Goal: Book appointment/travel/reservation

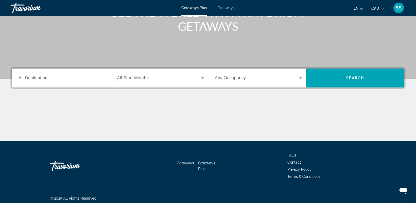
scroll to position [81, 0]
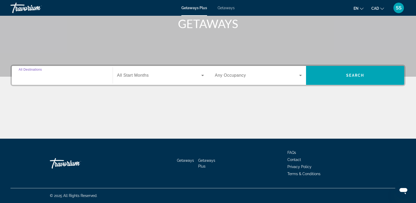
click at [56, 72] on input "Destination All Destinations" at bounding box center [62, 75] width 87 height 6
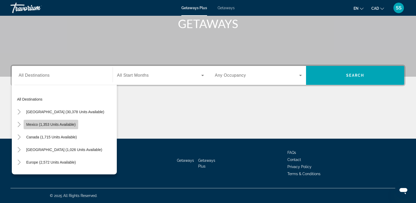
click at [37, 128] on span "Search widget" at bounding box center [51, 124] width 55 height 13
type input "**********"
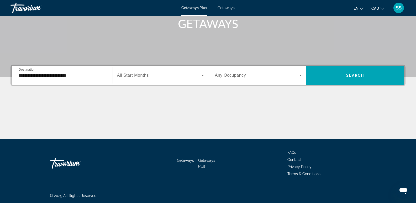
click at [153, 79] on div "Search widget" at bounding box center [160, 75] width 87 height 15
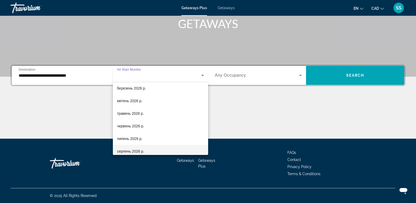
scroll to position [56, 0]
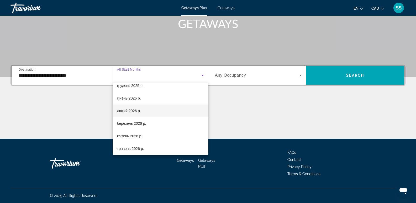
click at [131, 109] on span "лютий 2026 р." at bounding box center [129, 111] width 24 height 6
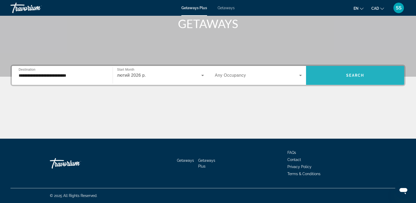
click at [333, 76] on span "Search widget" at bounding box center [355, 75] width 98 height 13
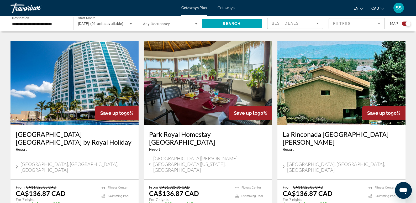
scroll to position [367, 0]
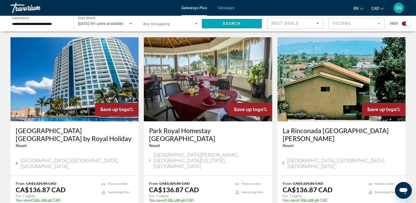
click at [39, 126] on h3 "[GEOGRAPHIC_DATA] [GEOGRAPHIC_DATA] by Royal Holiday" at bounding box center [74, 134] width 117 height 16
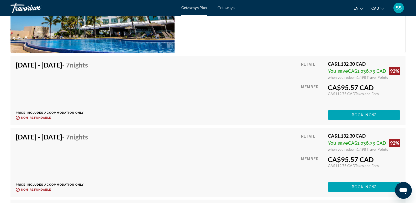
scroll to position [970, 0]
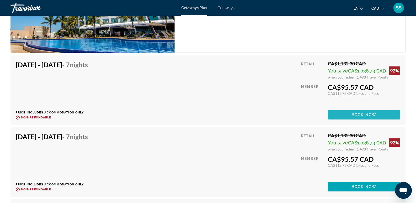
click at [369, 116] on span "Book now" at bounding box center [363, 114] width 25 height 4
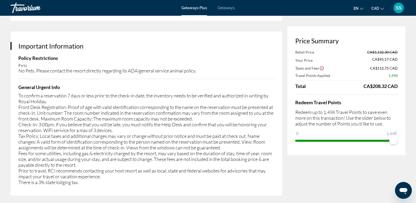
scroll to position [813, 0]
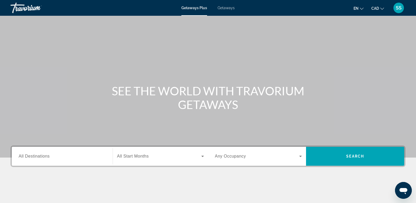
click at [229, 9] on span "Getaways" at bounding box center [225, 8] width 17 height 4
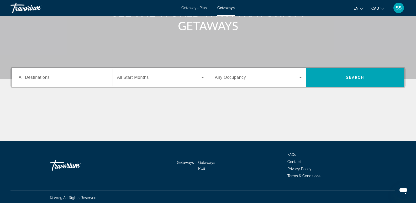
click at [57, 75] on input "Destination All Destinations" at bounding box center [62, 77] width 87 height 6
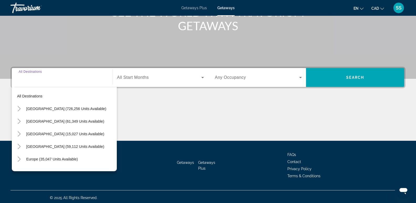
scroll to position [81, 0]
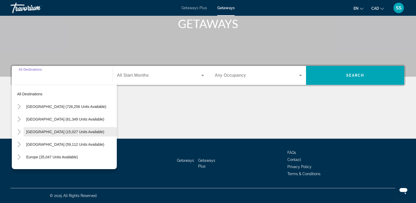
click at [24, 132] on span "Search widget" at bounding box center [70, 131] width 93 height 13
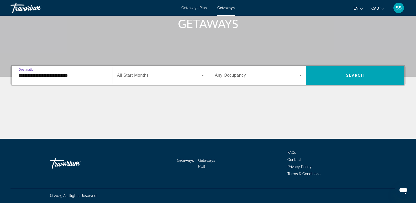
click at [23, 75] on input "**********" at bounding box center [62, 75] width 87 height 6
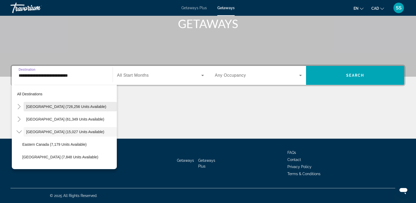
scroll to position [6, 0]
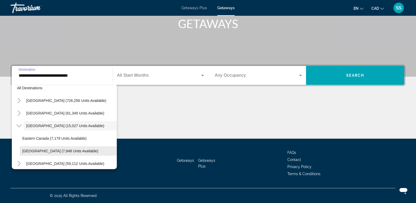
click at [36, 149] on span "Western Canada (7,848 units available)" at bounding box center [60, 151] width 76 height 4
type input "**********"
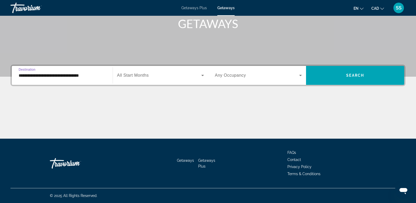
click at [169, 72] on div "Search widget" at bounding box center [160, 75] width 87 height 15
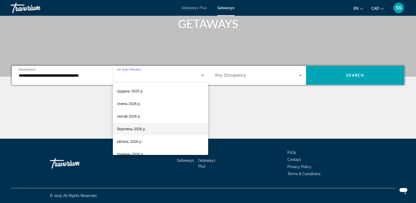
scroll to position [52, 0]
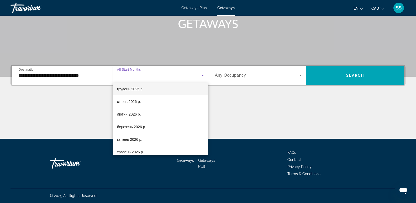
click at [137, 88] on span "грудень 2025 р." at bounding box center [130, 89] width 26 height 6
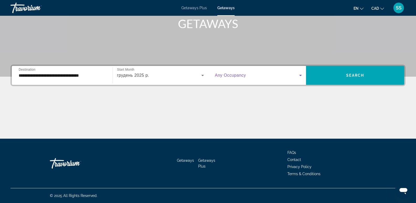
click at [297, 72] on icon "Search widget" at bounding box center [300, 75] width 6 height 6
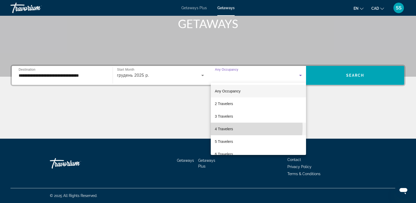
click at [234, 127] on mat-option "4 Travelers" at bounding box center [258, 128] width 95 height 13
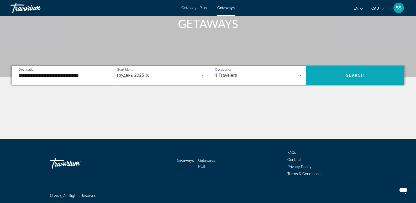
click at [348, 74] on span "Search" at bounding box center [355, 75] width 18 height 4
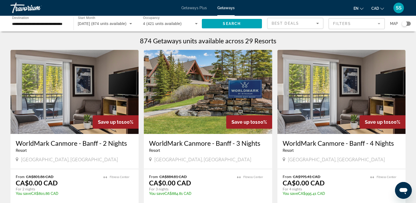
click at [198, 102] on img "Main content" at bounding box center [208, 92] width 128 height 84
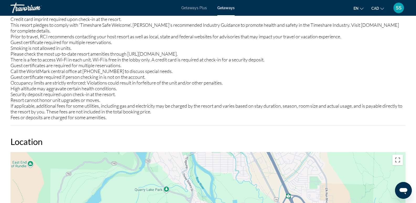
scroll to position [609, 0]
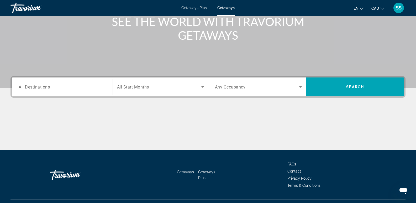
scroll to position [79, 0]
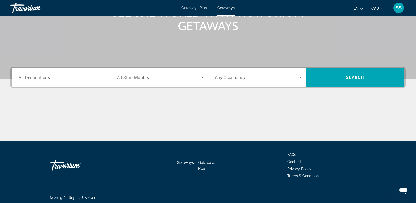
click at [81, 76] on input "Destination All Destinations" at bounding box center [62, 77] width 87 height 6
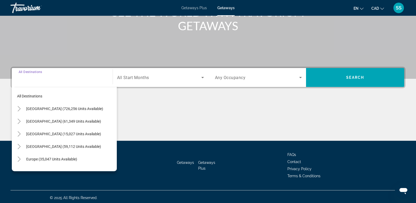
scroll to position [81, 0]
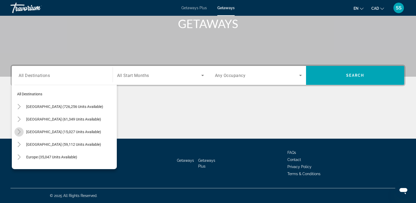
click at [22, 132] on mat-icon "Toggle Canada (15,027 units available)" at bounding box center [18, 131] width 9 height 9
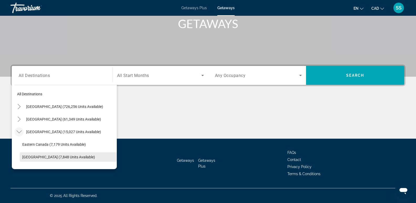
click at [52, 157] on span "Western Canada (7,848 units available)" at bounding box center [58, 157] width 73 height 4
type input "**********"
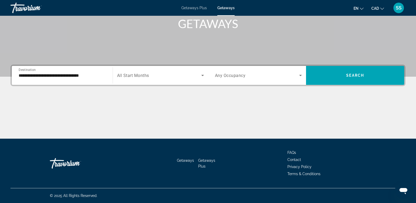
click at [145, 72] on div "Search widget" at bounding box center [160, 75] width 87 height 15
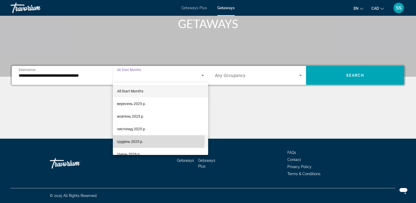
click at [139, 138] on mat-option "грудень 2025 р." at bounding box center [160, 141] width 95 height 13
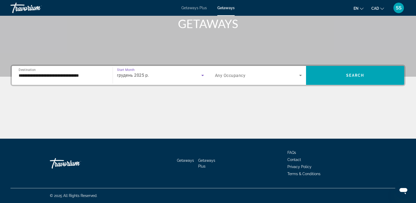
click at [289, 69] on div "Search widget" at bounding box center [258, 75] width 87 height 15
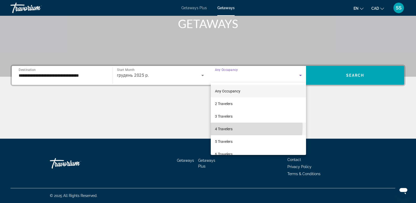
click at [239, 127] on mat-option "4 Travelers" at bounding box center [258, 128] width 95 height 13
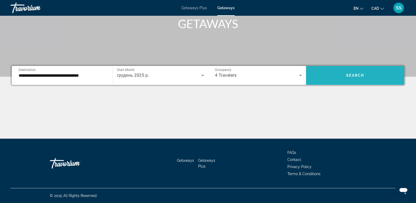
click at [346, 70] on span "Search widget" at bounding box center [355, 75] width 98 height 13
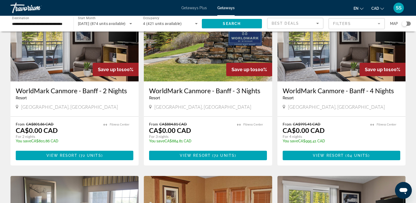
scroll to position [79, 0]
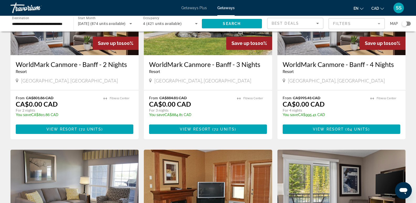
click at [334, 47] on img "Main content" at bounding box center [341, 13] width 128 height 84
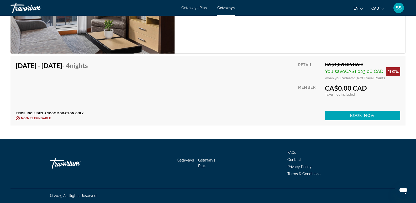
scroll to position [2138, 0]
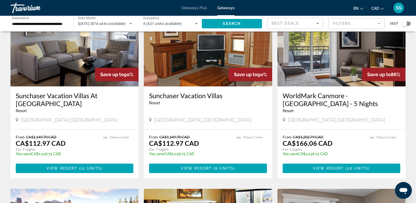
scroll to position [236, 0]
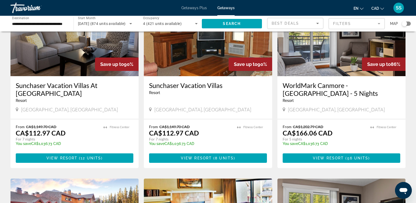
click at [72, 69] on img "Main content" at bounding box center [74, 34] width 128 height 84
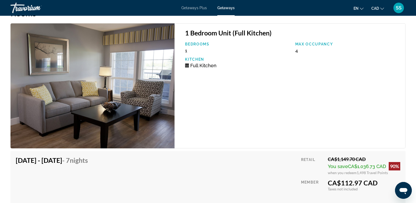
scroll to position [944, 0]
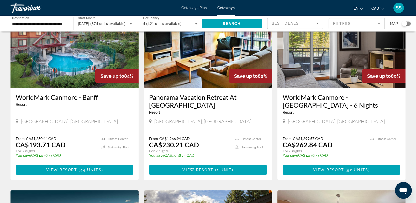
scroll to position [420, 0]
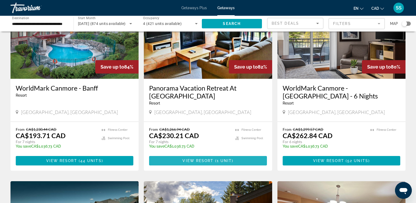
click at [217, 158] on span "1 unit" at bounding box center [224, 160] width 15 height 4
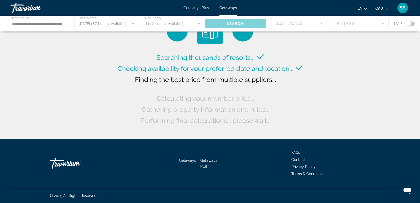
drag, startPoint x: 188, startPoint y: 7, endPoint x: 192, endPoint y: 9, distance: 4.2
click at [188, 7] on span "Getaways Plus" at bounding box center [195, 8] width 25 height 4
